Goal: Information Seeking & Learning: Learn about a topic

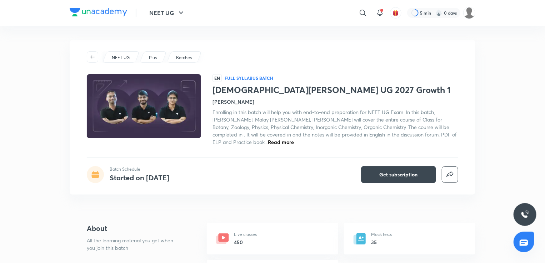
click at [166, 104] on img at bounding box center [144, 107] width 116 height 66
click at [163, 103] on img at bounding box center [144, 107] width 116 height 66
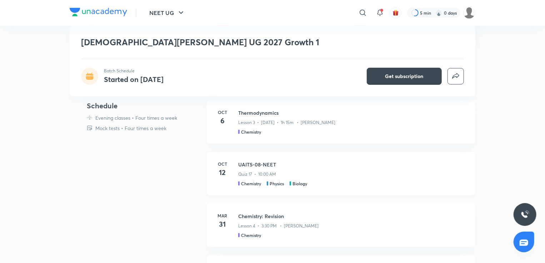
scroll to position [178, 0]
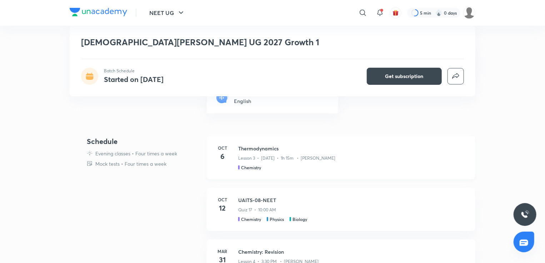
click at [244, 149] on h3 "Thermodynamics" at bounding box center [352, 148] width 228 height 7
click at [246, 161] on p "Lesson 3 • [DATE] • 1h 15m • [PERSON_NAME]" at bounding box center [286, 158] width 97 height 6
click at [263, 147] on h3 "Thermodynamics" at bounding box center [352, 148] width 228 height 7
click at [241, 146] on h3 "Thermodynamics" at bounding box center [352, 148] width 228 height 7
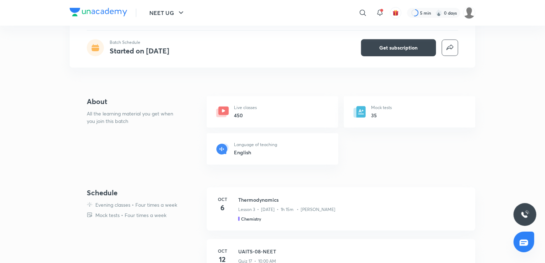
scroll to position [36, 0]
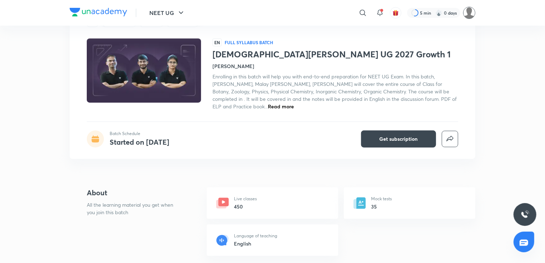
click at [469, 8] on img at bounding box center [469, 13] width 12 height 12
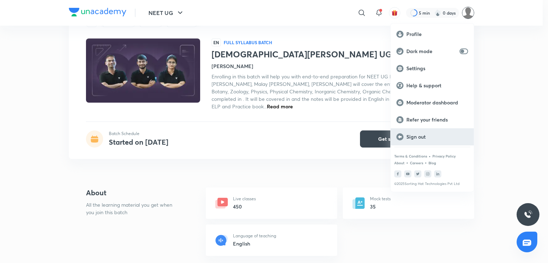
click at [414, 136] on p "Sign out" at bounding box center [437, 137] width 62 height 6
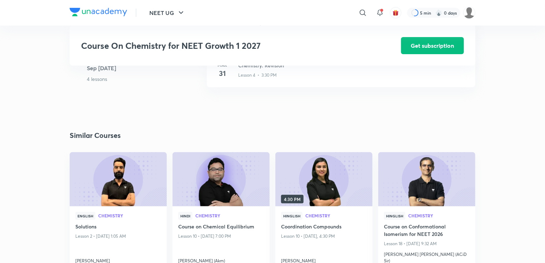
scroll to position [250, 0]
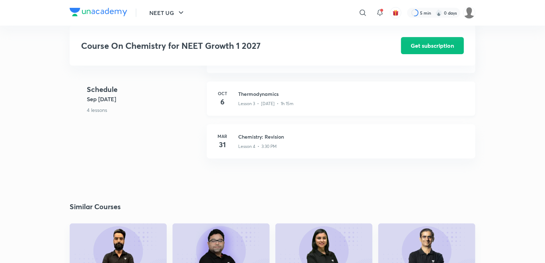
click at [256, 98] on h3 "Thermodynamics" at bounding box center [352, 93] width 228 height 7
click at [254, 95] on h3 "Thermodynamics" at bounding box center [352, 93] width 228 height 7
click at [260, 96] on h3 "Thermodynamics" at bounding box center [352, 93] width 228 height 7
click at [240, 95] on h3 "Thermodynamics" at bounding box center [352, 93] width 228 height 7
click at [254, 96] on h3 "Thermodynamics" at bounding box center [352, 93] width 228 height 7
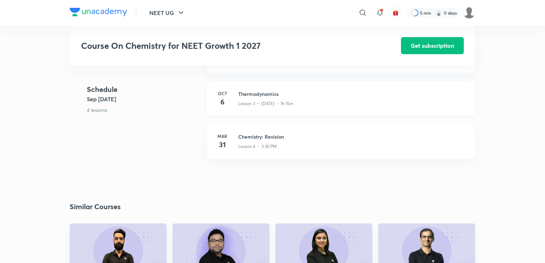
click at [248, 107] on p "Lesson 3 • Oct 6 • 1h 15m" at bounding box center [265, 104] width 55 height 6
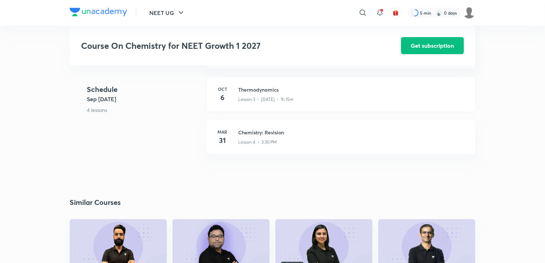
click at [264, 93] on h3 "Thermodynamics" at bounding box center [352, 89] width 228 height 7
click at [223, 92] on h6 "Oct" at bounding box center [222, 89] width 14 height 6
click at [250, 93] on h3 "Thermodynamics" at bounding box center [352, 89] width 228 height 7
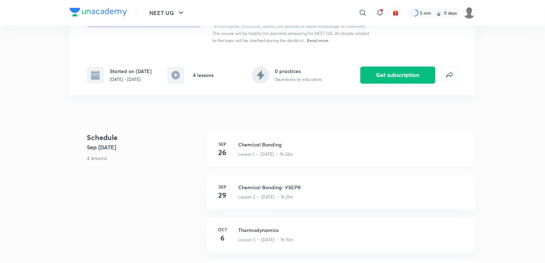
scroll to position [0, 0]
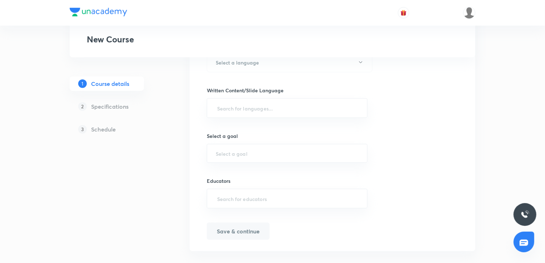
scroll to position [349, 0]
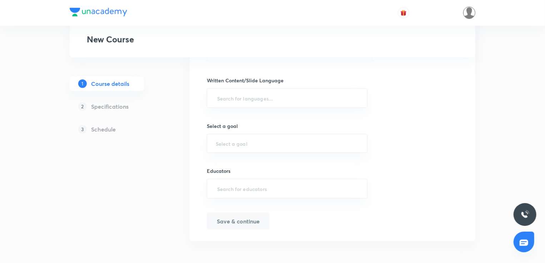
click at [473, 13] on img at bounding box center [469, 13] width 12 height 12
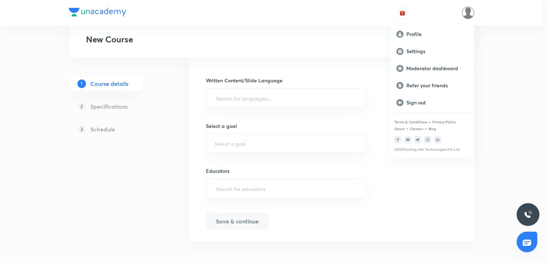
click at [522, 52] on div at bounding box center [274, 131] width 548 height 263
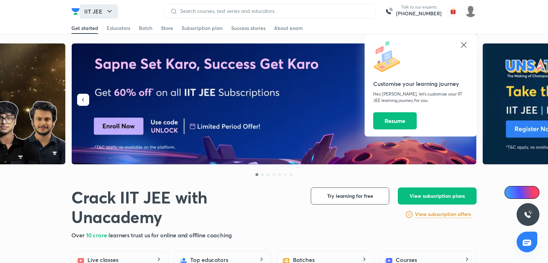
click at [108, 10] on icon "button" at bounding box center [109, 11] width 9 height 9
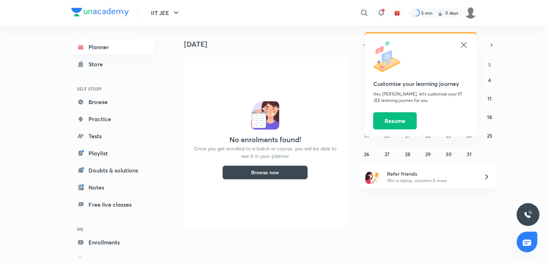
click at [465, 45] on icon at bounding box center [464, 45] width 9 height 9
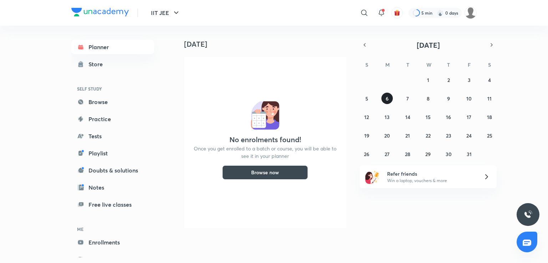
click at [387, 100] on abbr "6" at bounding box center [387, 98] width 3 height 7
click at [385, 97] on button "6" at bounding box center [386, 98] width 11 height 11
click at [180, 13] on icon "button" at bounding box center [176, 13] width 9 height 9
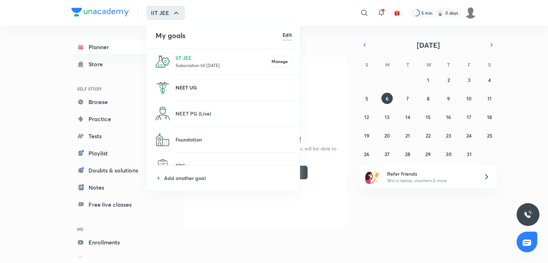
click at [196, 87] on p "NEET UG" at bounding box center [234, 87] width 116 height 7
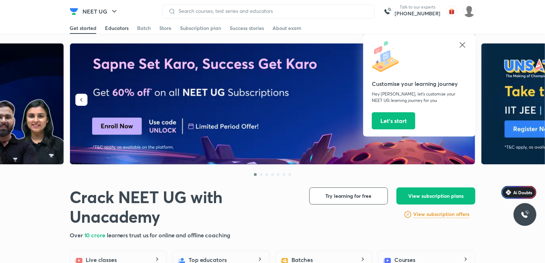
click at [118, 29] on div "Educators" at bounding box center [117, 28] width 24 height 7
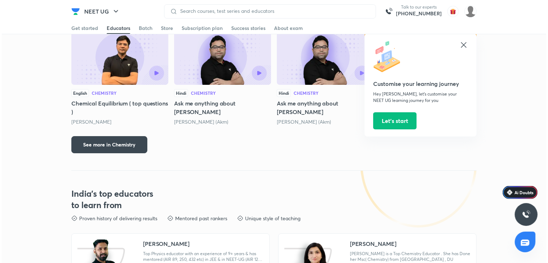
scroll to position [1309, 0]
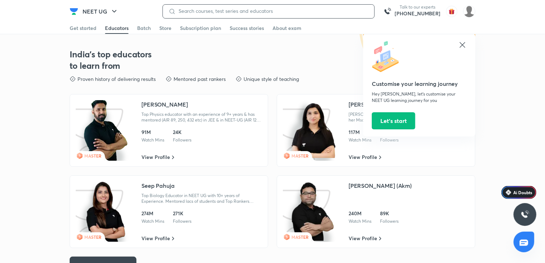
click at [193, 10] on input at bounding box center [272, 11] width 193 height 6
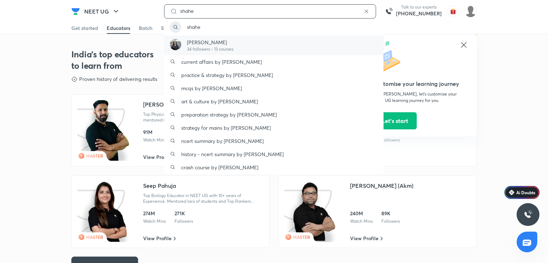
type input "shahe"
click at [206, 44] on p "Shaheli Mondal" at bounding box center [210, 42] width 46 height 7
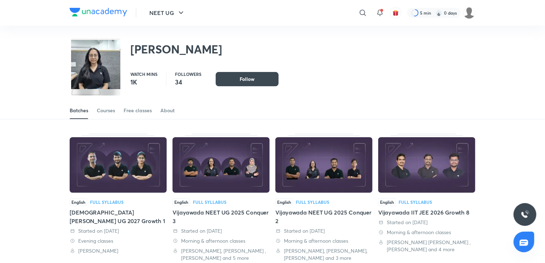
click at [121, 163] on img at bounding box center [118, 165] width 97 height 56
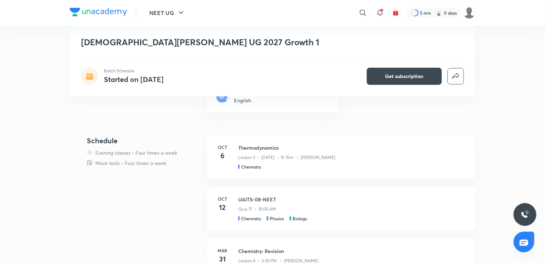
scroll to position [178, 0]
click at [251, 145] on h3 "Thermodynamics" at bounding box center [352, 148] width 228 height 7
click at [249, 159] on p "Lesson 3 • Oct 6 • 1h 15m • Shaheli Mondal" at bounding box center [286, 158] width 97 height 6
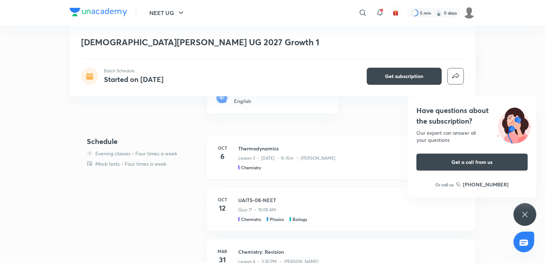
drag, startPoint x: 524, startPoint y: 212, endPoint x: 300, endPoint y: 161, distance: 229.8
click at [524, 212] on icon at bounding box center [524, 215] width 9 height 9
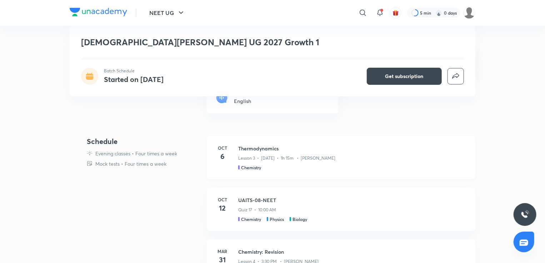
click at [242, 146] on h3 "Thermodynamics" at bounding box center [352, 148] width 228 height 7
click at [248, 167] on h5 "Chemistry" at bounding box center [251, 168] width 20 height 6
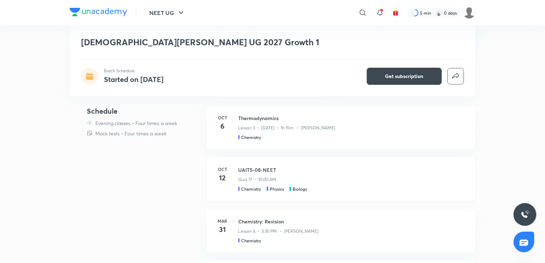
scroll to position [250, 0]
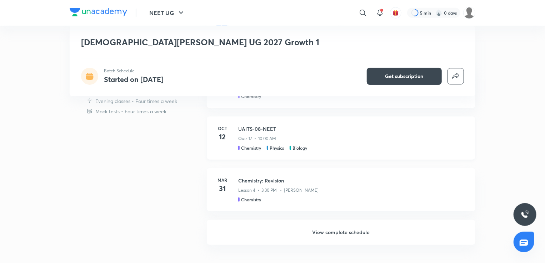
click at [253, 128] on h3 "UAITS-08-NEET" at bounding box center [352, 128] width 228 height 7
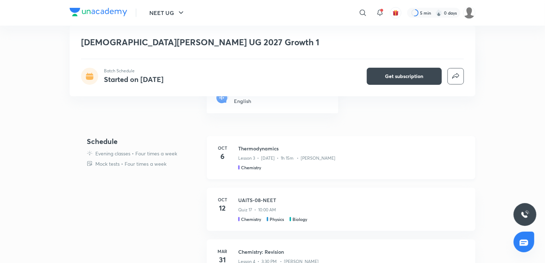
scroll to position [214, 0]
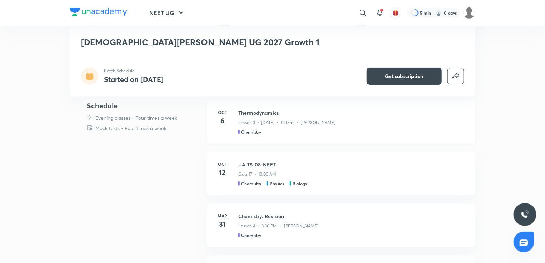
click at [246, 112] on h3 "Thermodynamics" at bounding box center [352, 112] width 228 height 7
